Goal: Use online tool/utility

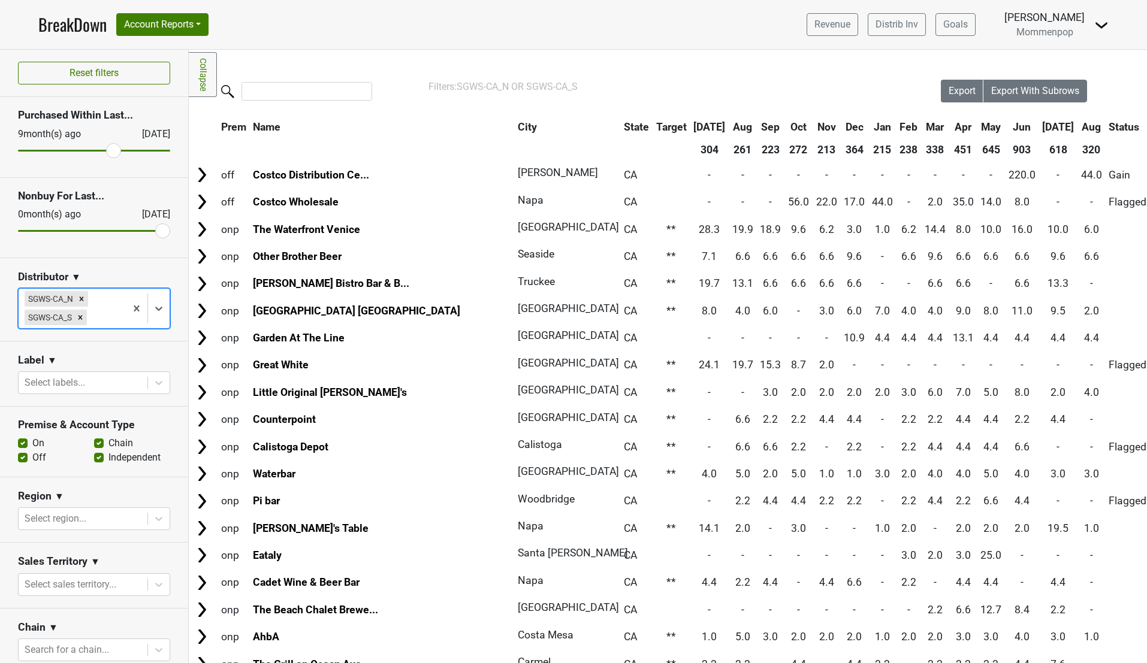
click at [78, 25] on link "BreakDown" at bounding box center [72, 24] width 68 height 25
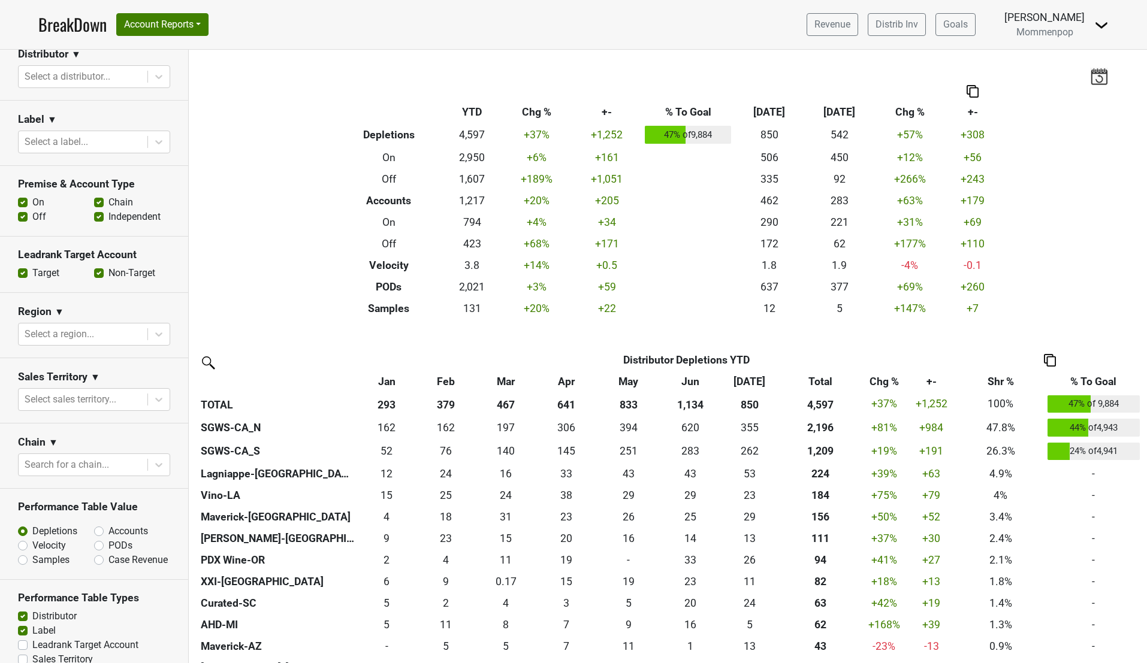
scroll to position [183, 0]
click at [65, 460] on div at bounding box center [83, 464] width 117 height 17
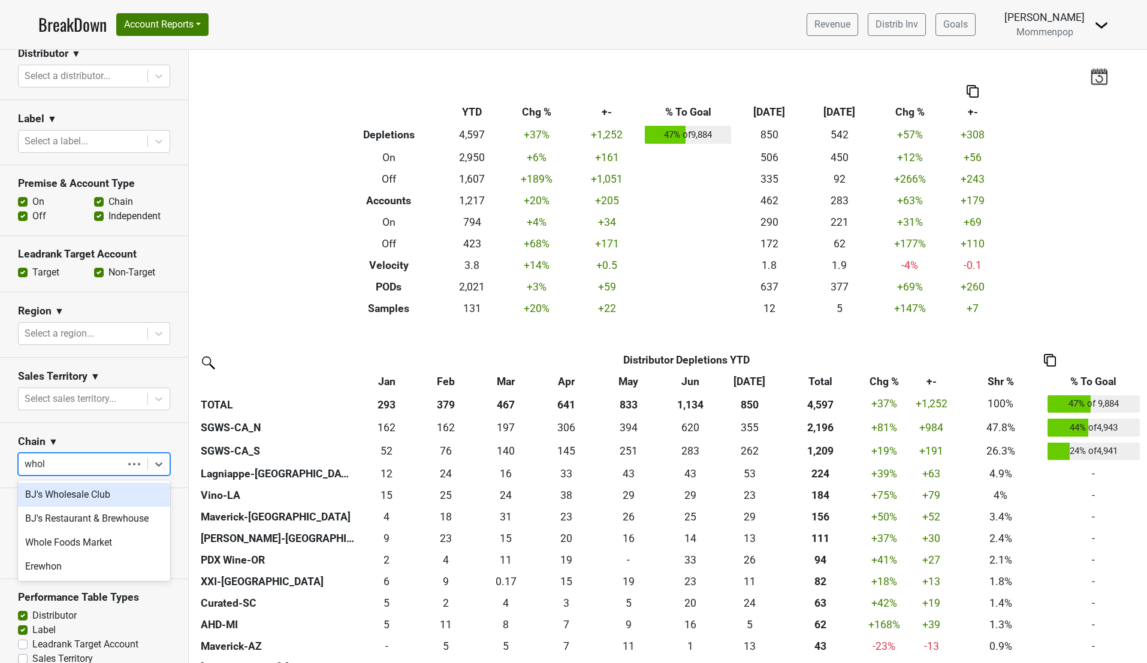
type input "whole"
click at [64, 494] on div "Whole Foods Market" at bounding box center [94, 495] width 152 height 24
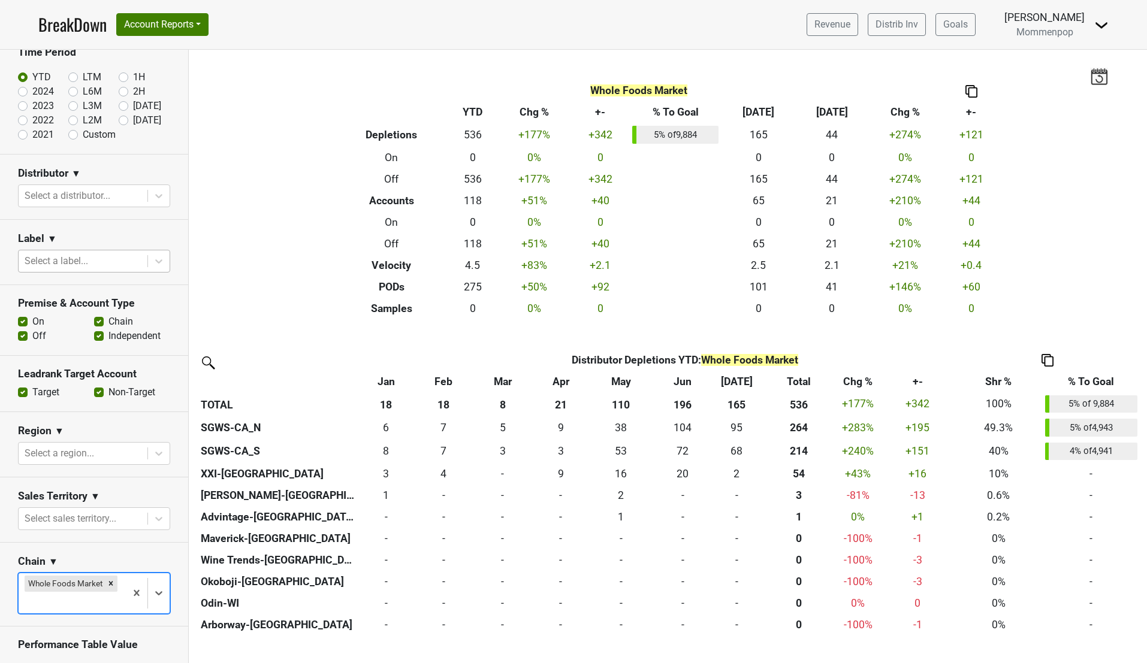
scroll to position [53, 0]
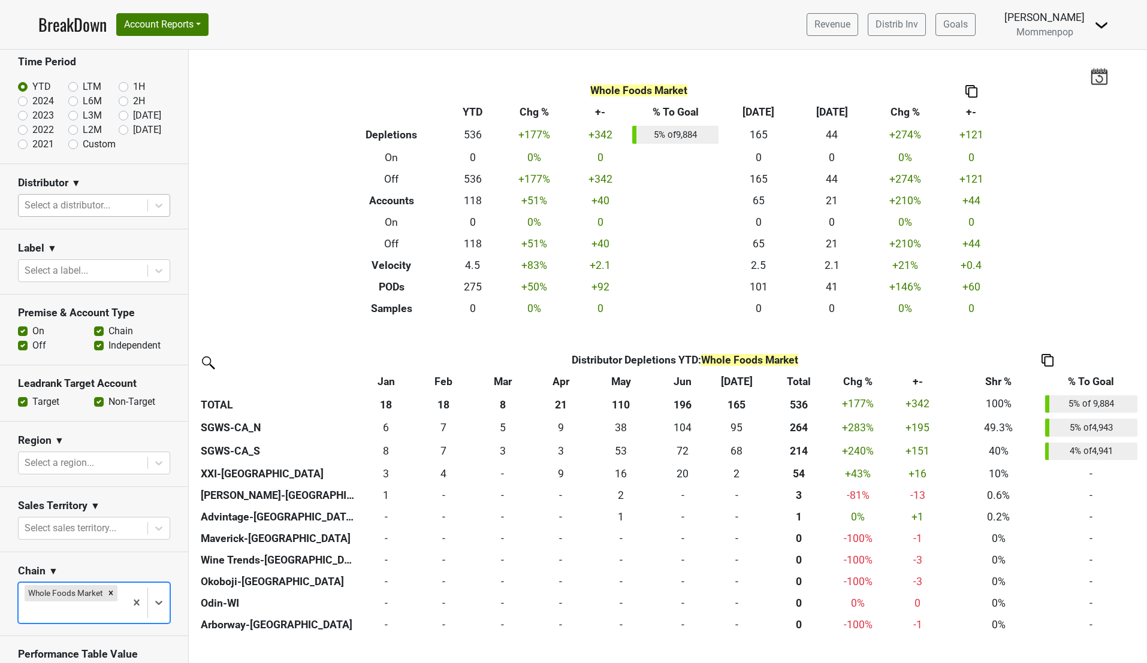
click at [78, 213] on div at bounding box center [83, 205] width 117 height 17
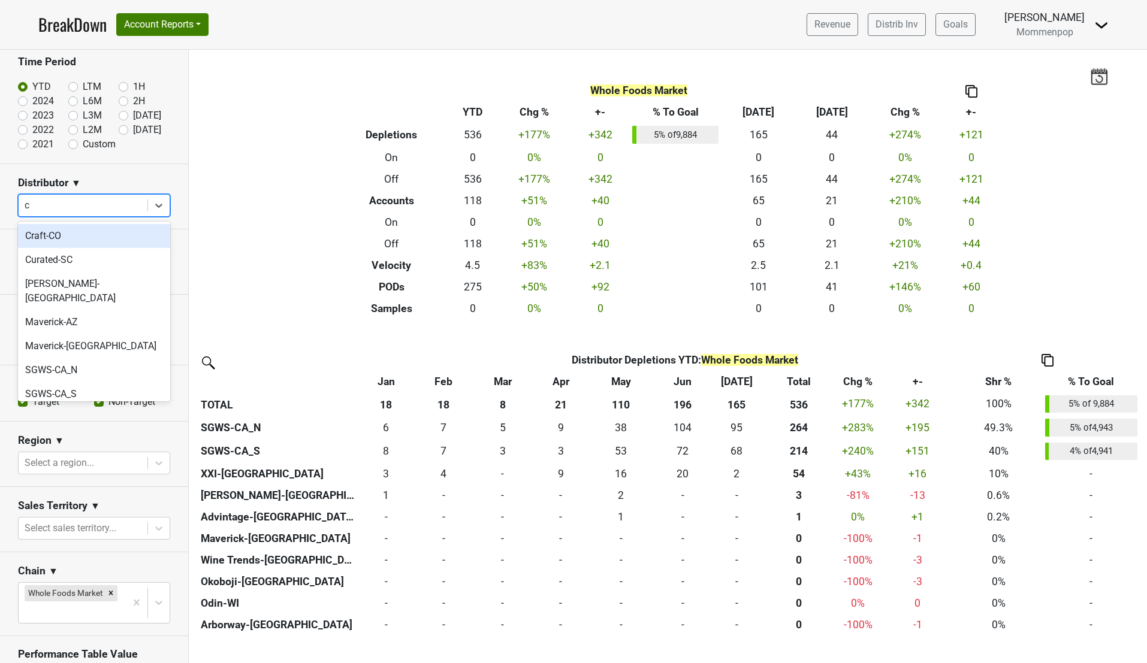
type input "ca"
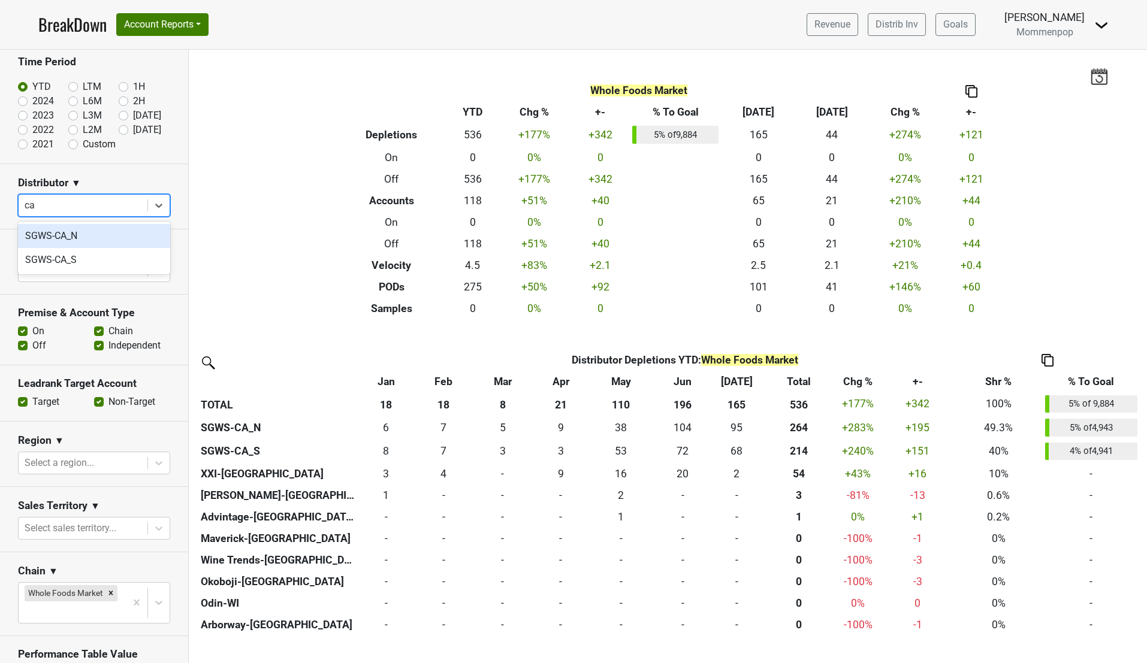
click at [48, 228] on div "SGWS-CA_N" at bounding box center [94, 236] width 152 height 24
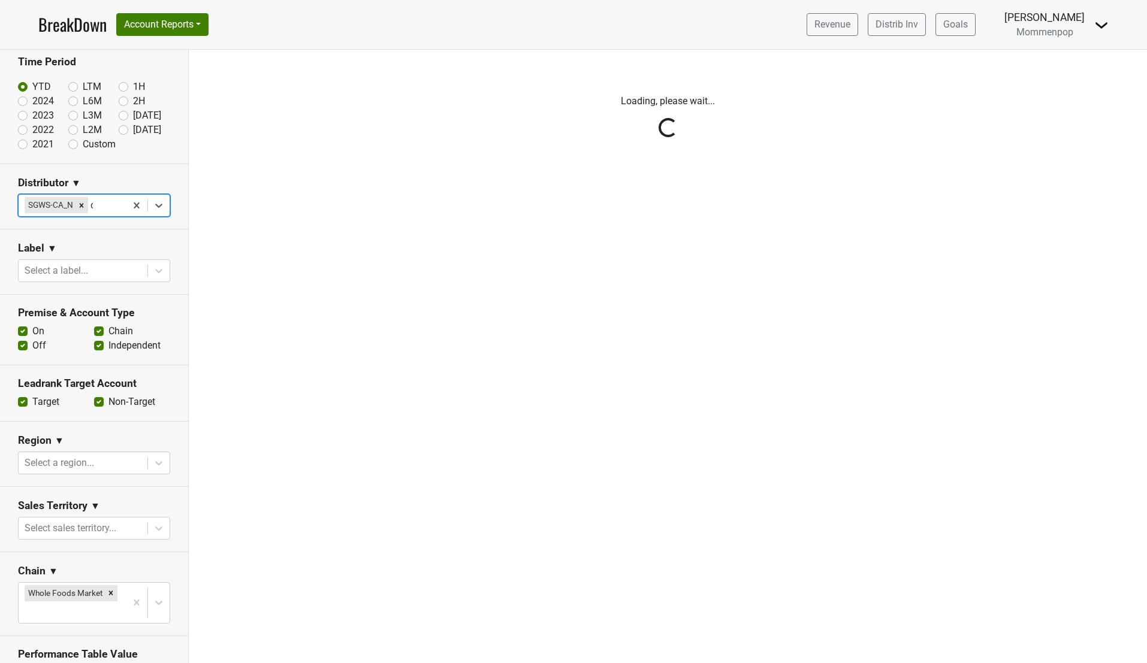
type input "ca"
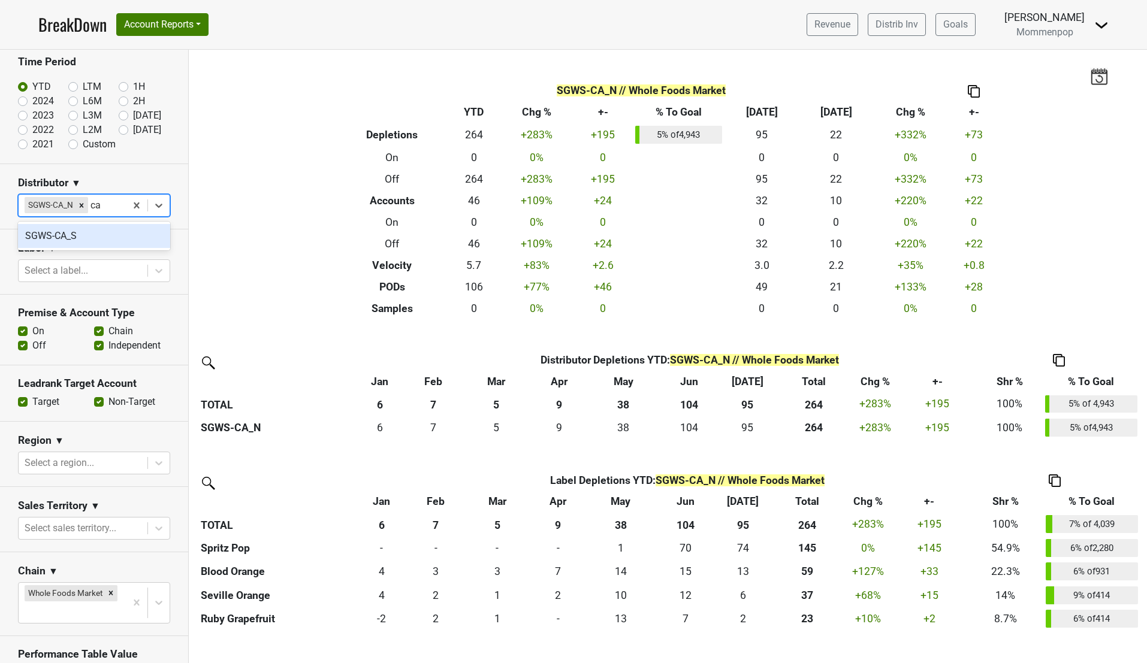
click at [49, 235] on div "SGWS-CA_S" at bounding box center [94, 236] width 152 height 24
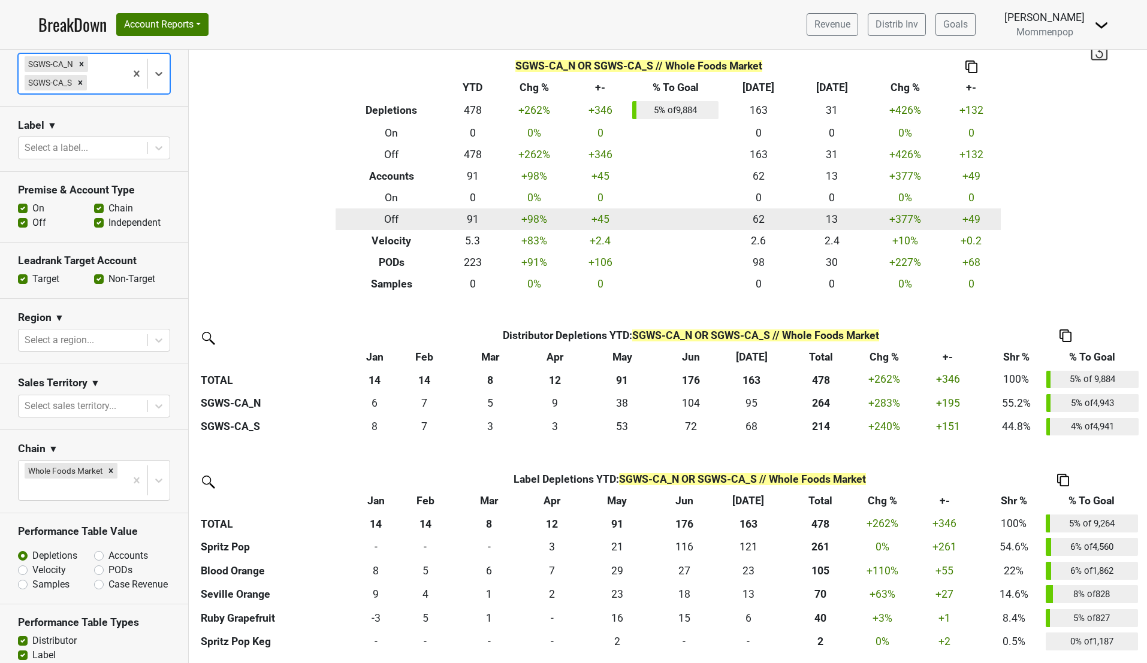
scroll to position [0, 0]
